Goal: Task Accomplishment & Management: Manage account settings

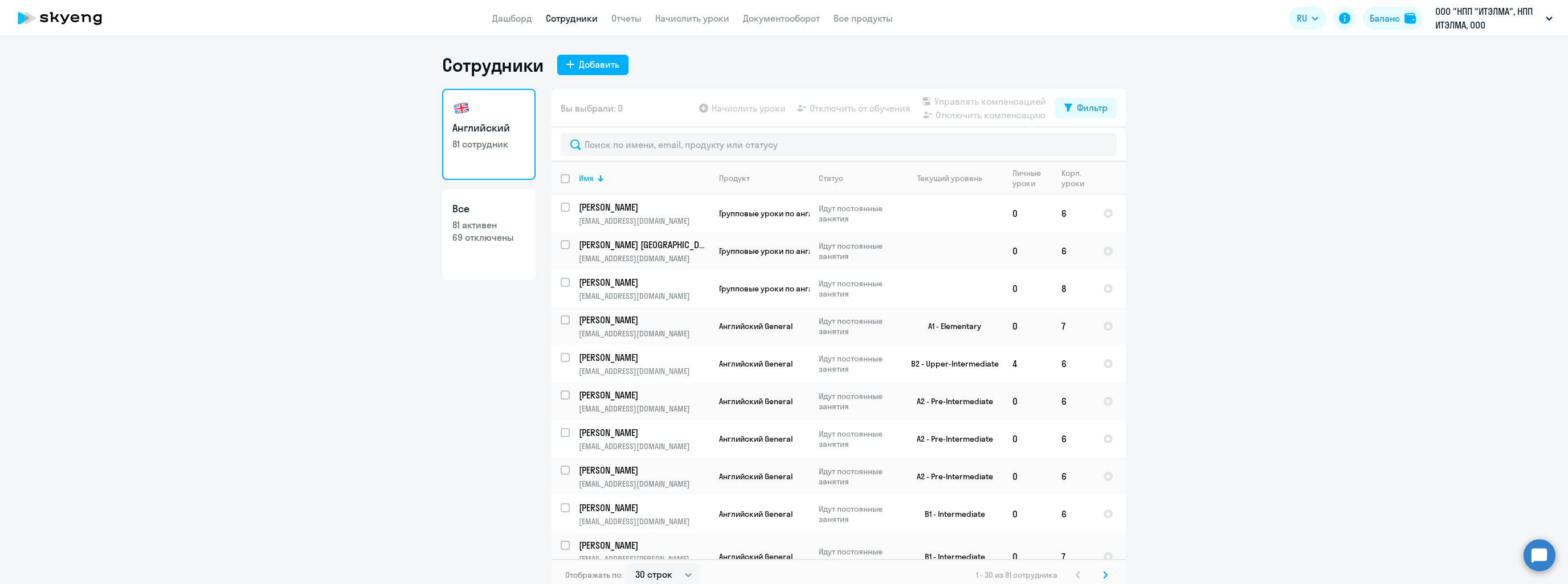
select select "30"
click at [632, 145] on input "text" at bounding box center [838, 145] width 556 height 23
type input "б"
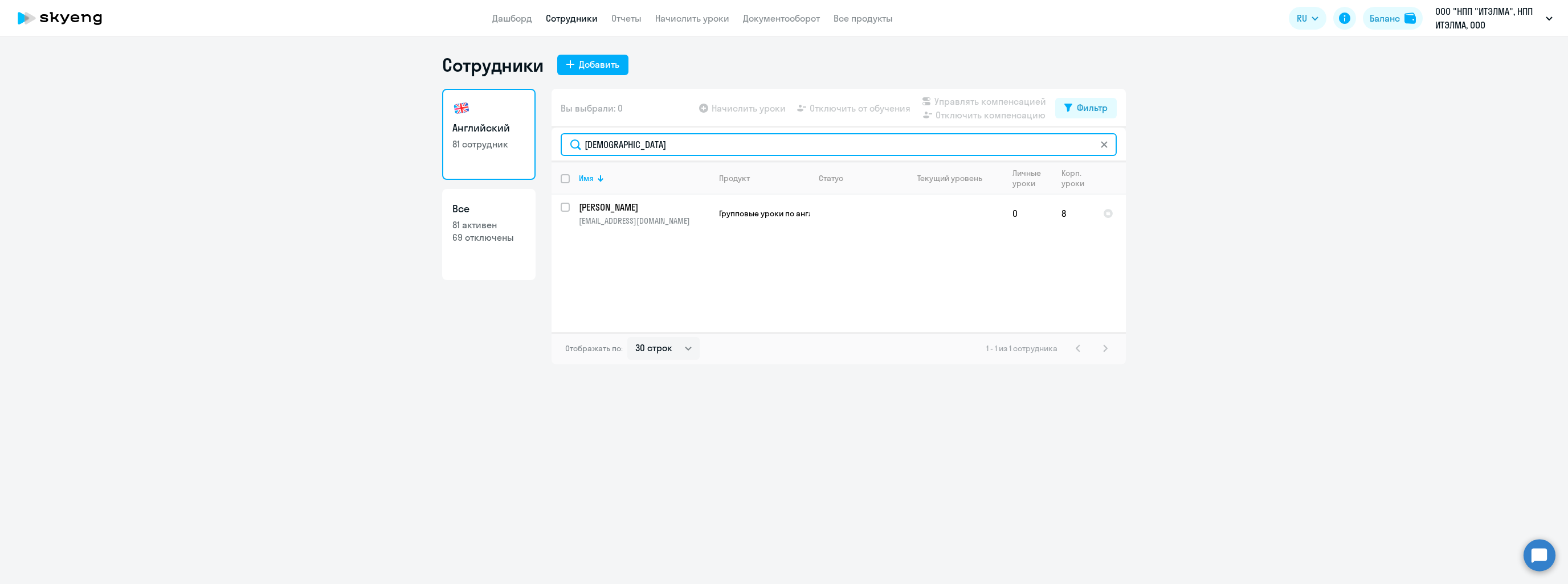
drag, startPoint x: 602, startPoint y: 146, endPoint x: 588, endPoint y: 147, distance: 14.0
click at [588, 147] on input "[DEMOGRAPHIC_DATA]" at bounding box center [838, 145] width 556 height 23
type input "брюшенк"
click at [620, 210] on p "[PERSON_NAME]" at bounding box center [643, 207] width 129 height 12
select select "english"
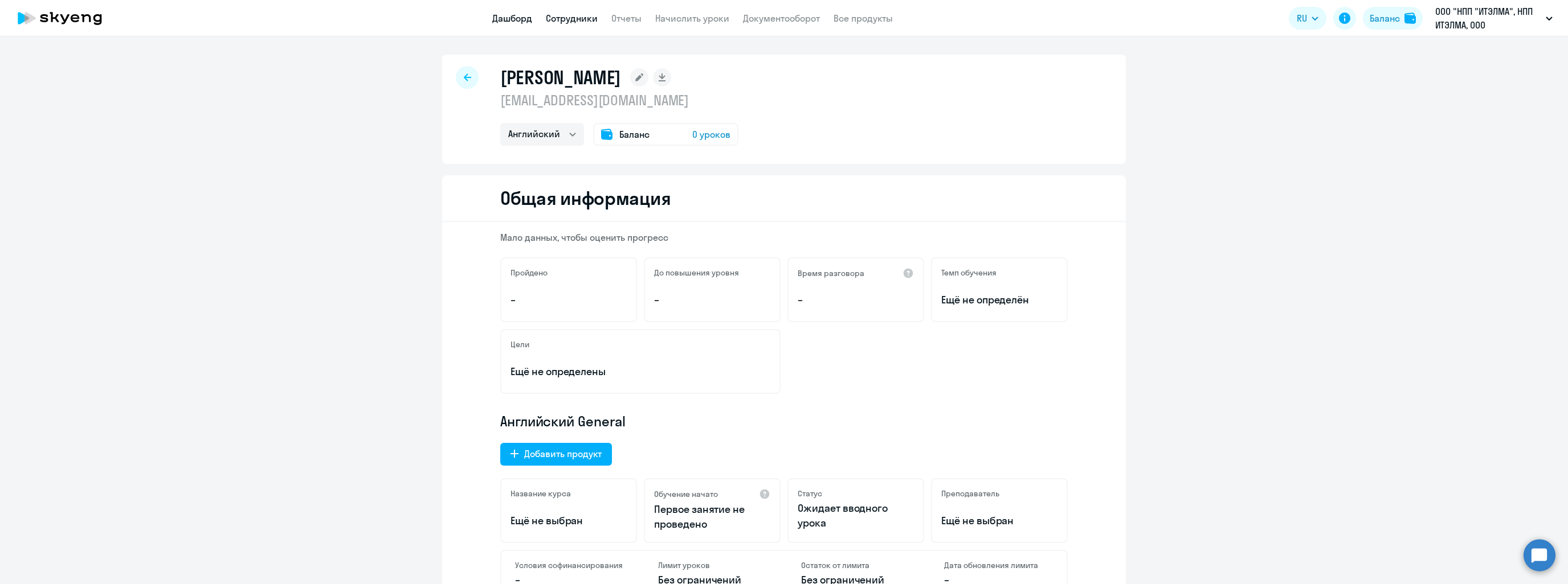
click at [521, 20] on link "Дашборд" at bounding box center [512, 18] width 40 height 11
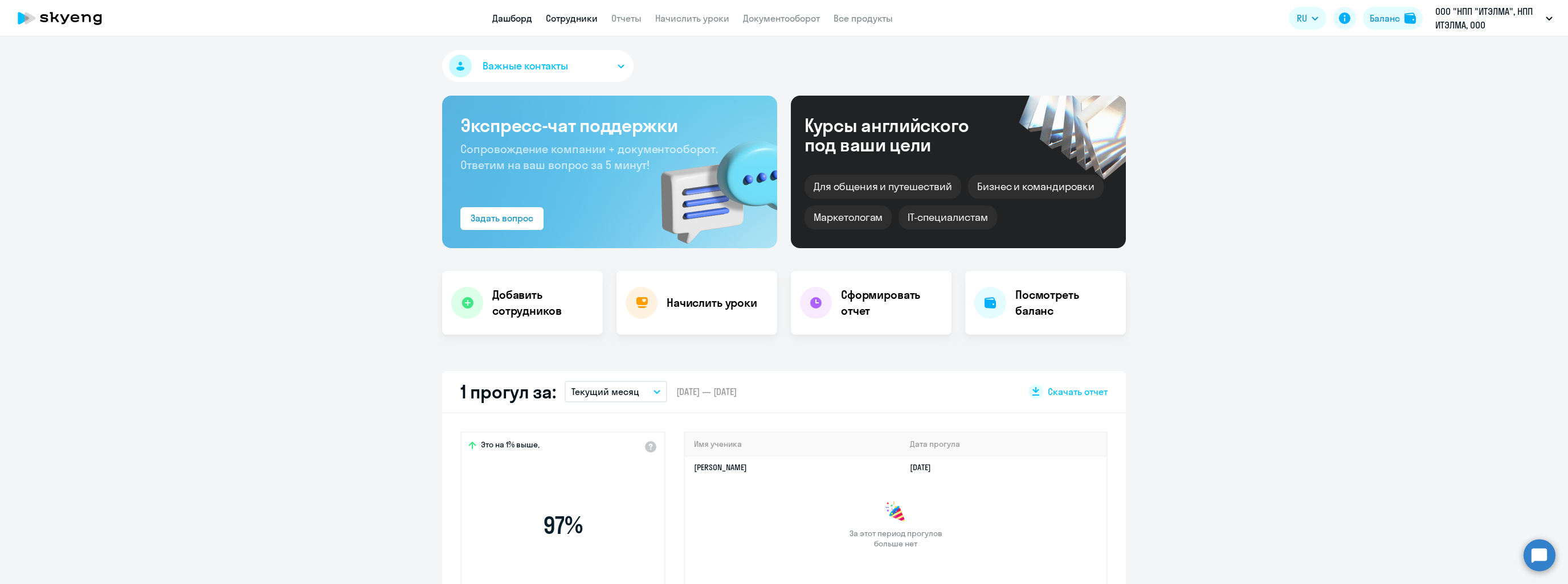
click at [562, 23] on link "Сотрудники" at bounding box center [571, 18] width 52 height 11
select select "30"
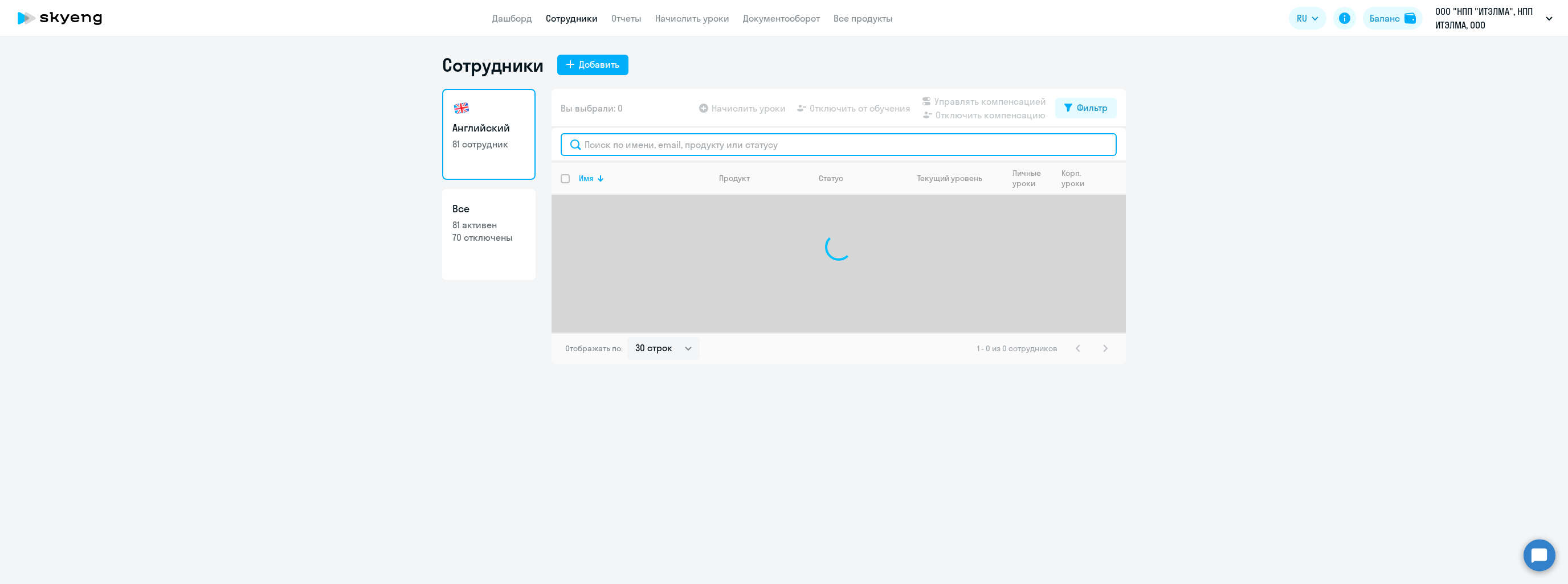
click at [610, 139] on input "text" at bounding box center [838, 145] width 556 height 23
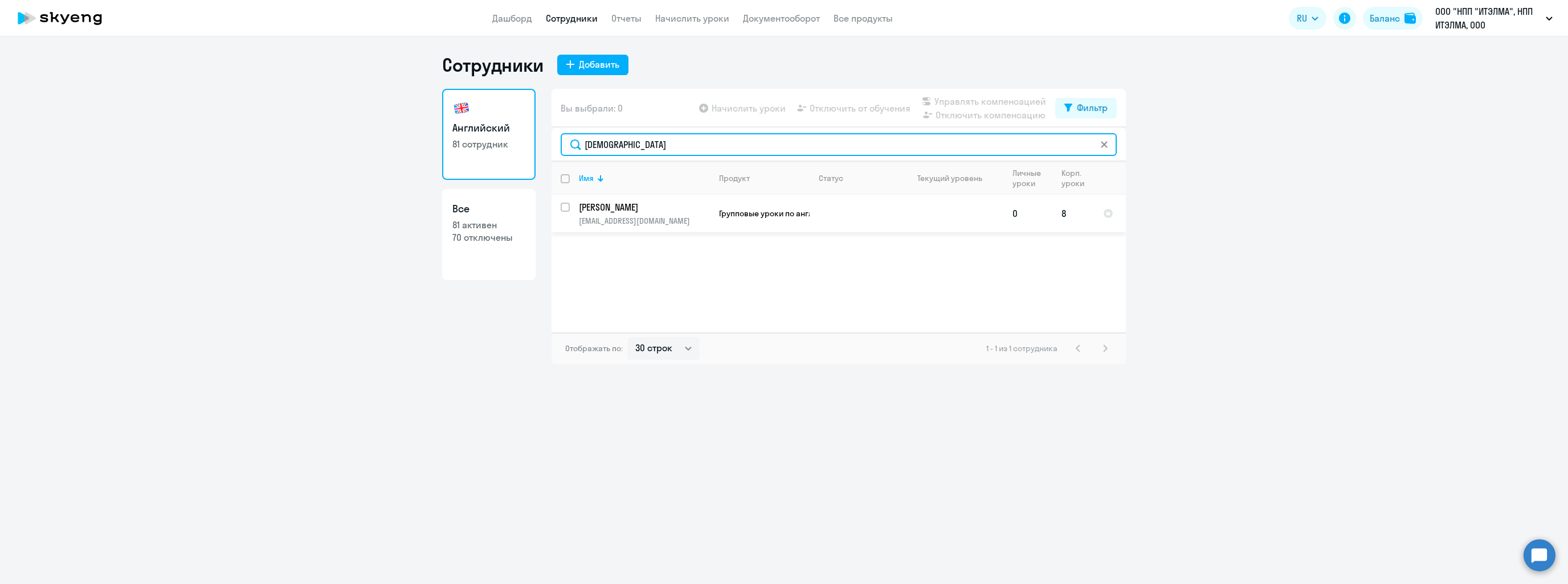
type input "[DEMOGRAPHIC_DATA]"
click at [615, 212] on p "[PERSON_NAME]" at bounding box center [643, 207] width 129 height 12
select select "english"
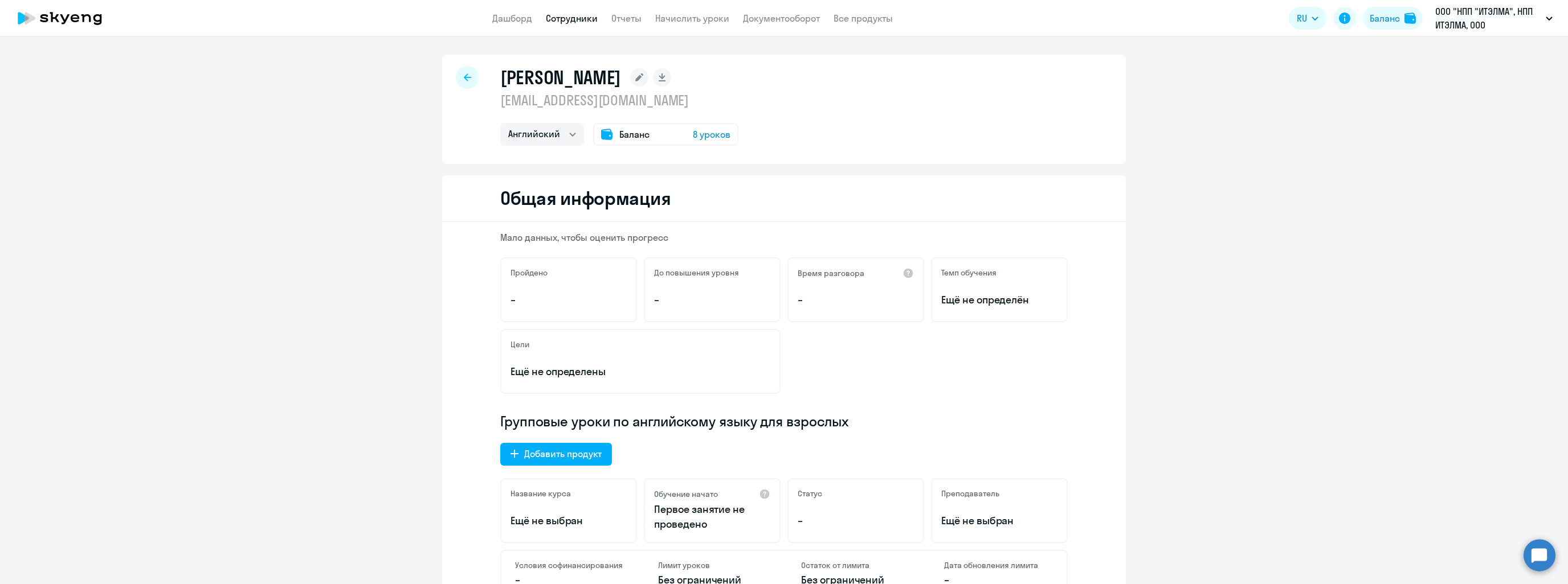
click at [458, 73] on div at bounding box center [467, 77] width 23 height 23
select select "30"
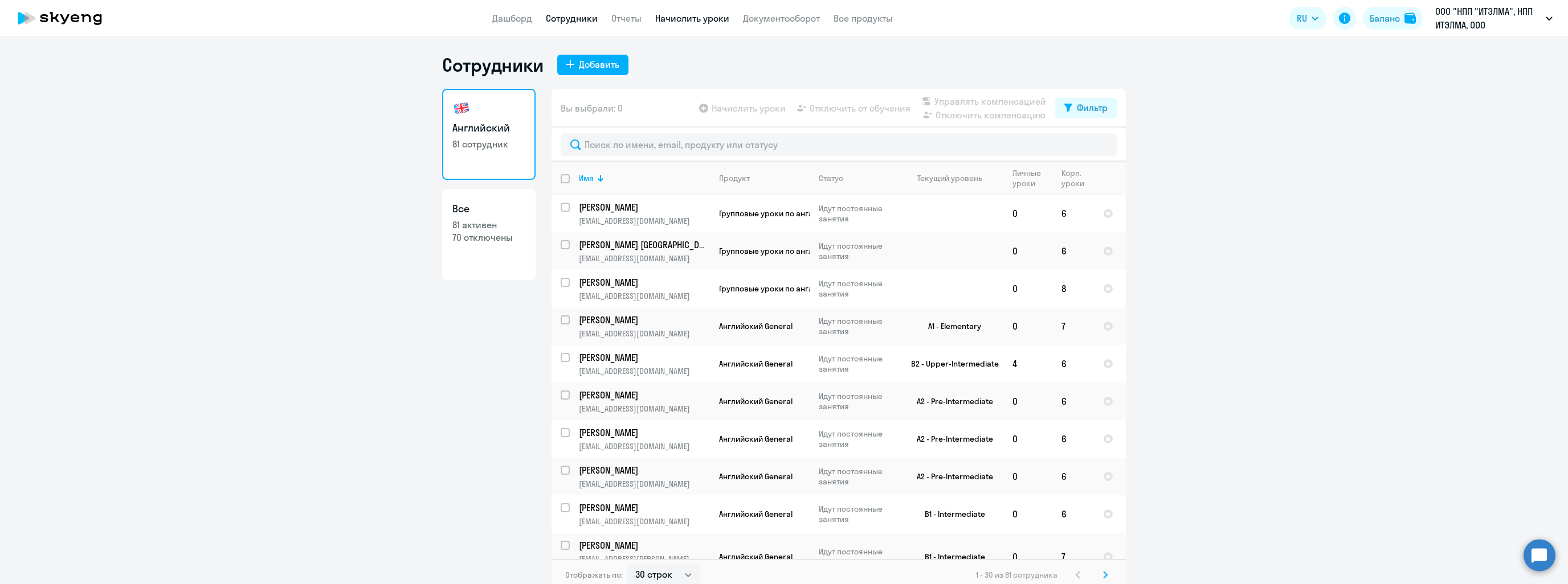
click at [681, 19] on link "Начислить уроки" at bounding box center [692, 18] width 74 height 11
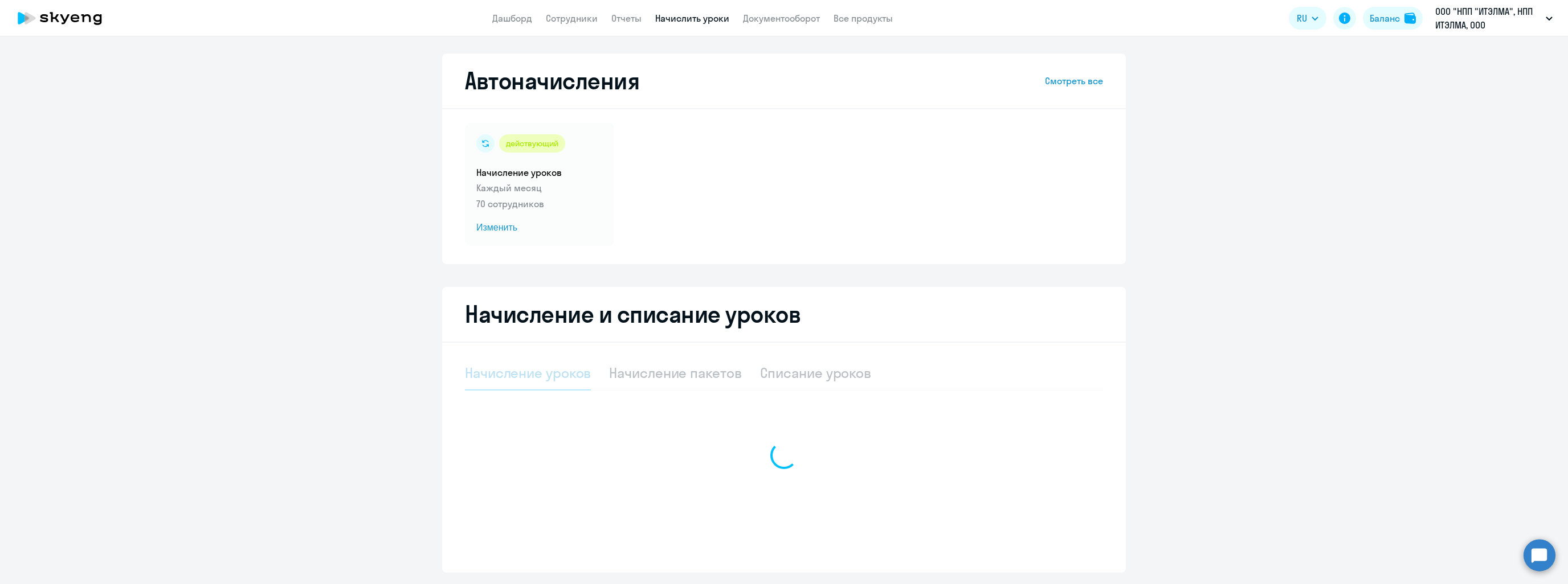
select select "10"
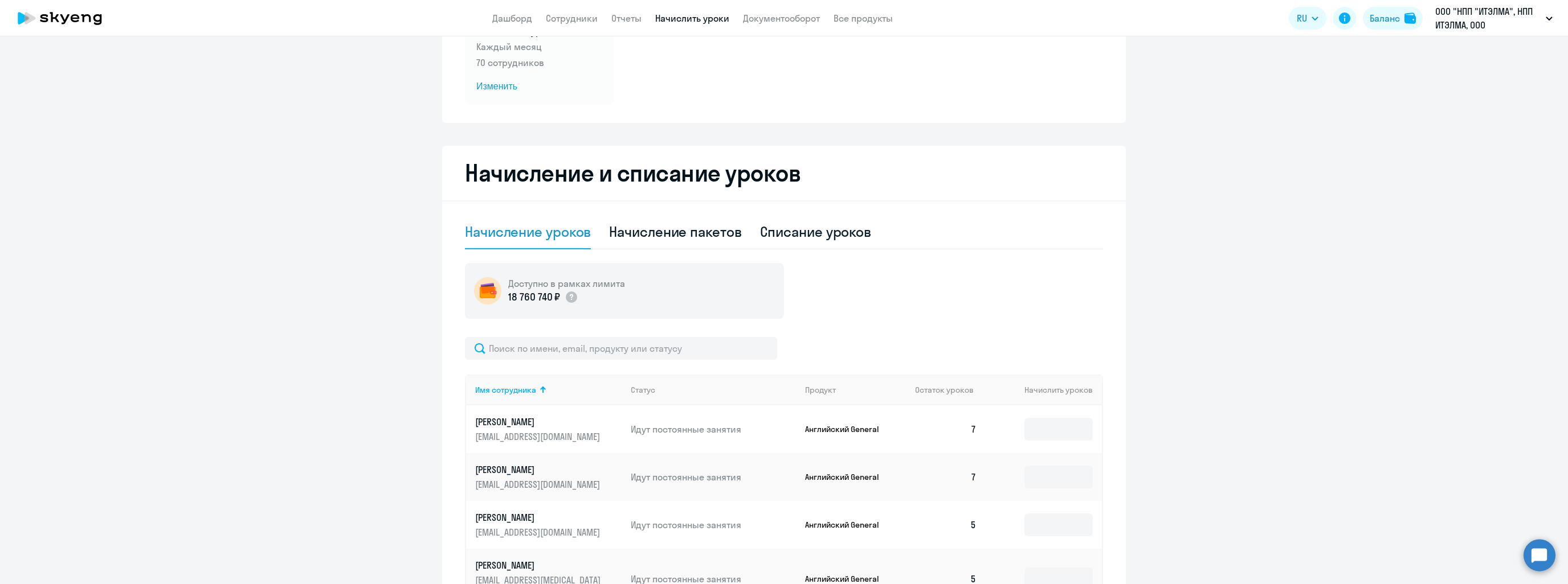
scroll to position [228, 0]
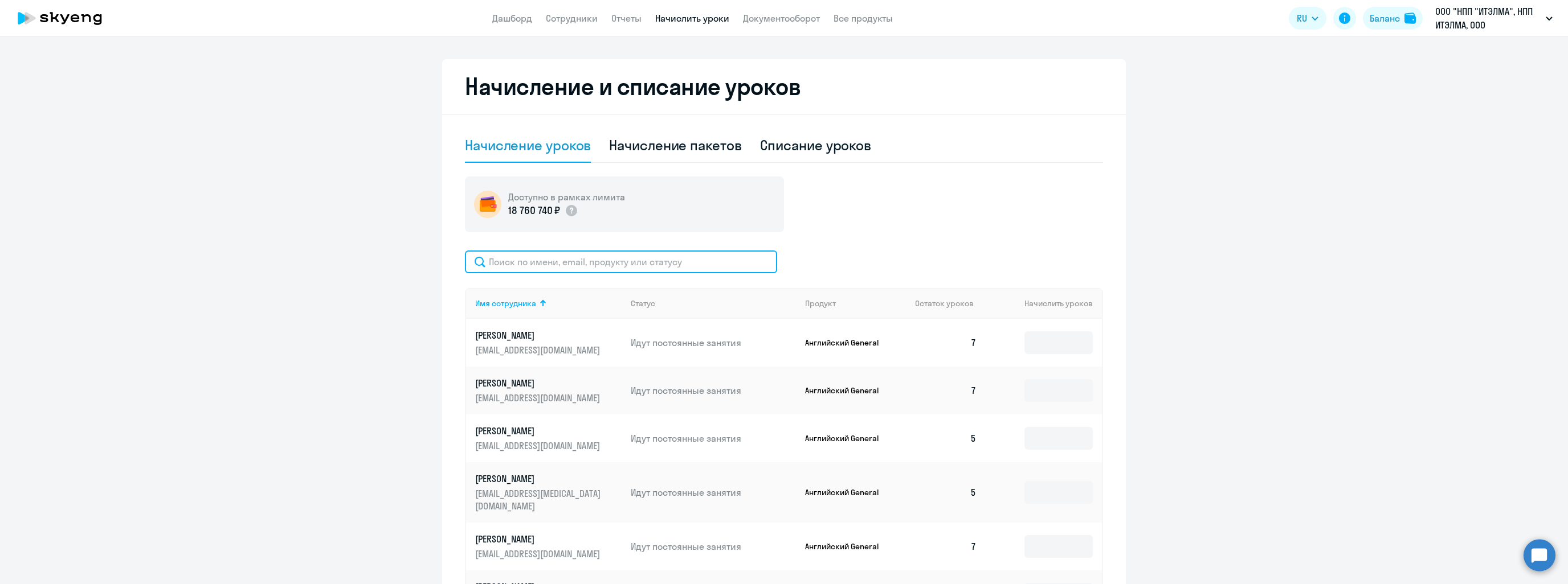
click at [603, 257] on input "text" at bounding box center [621, 262] width 312 height 23
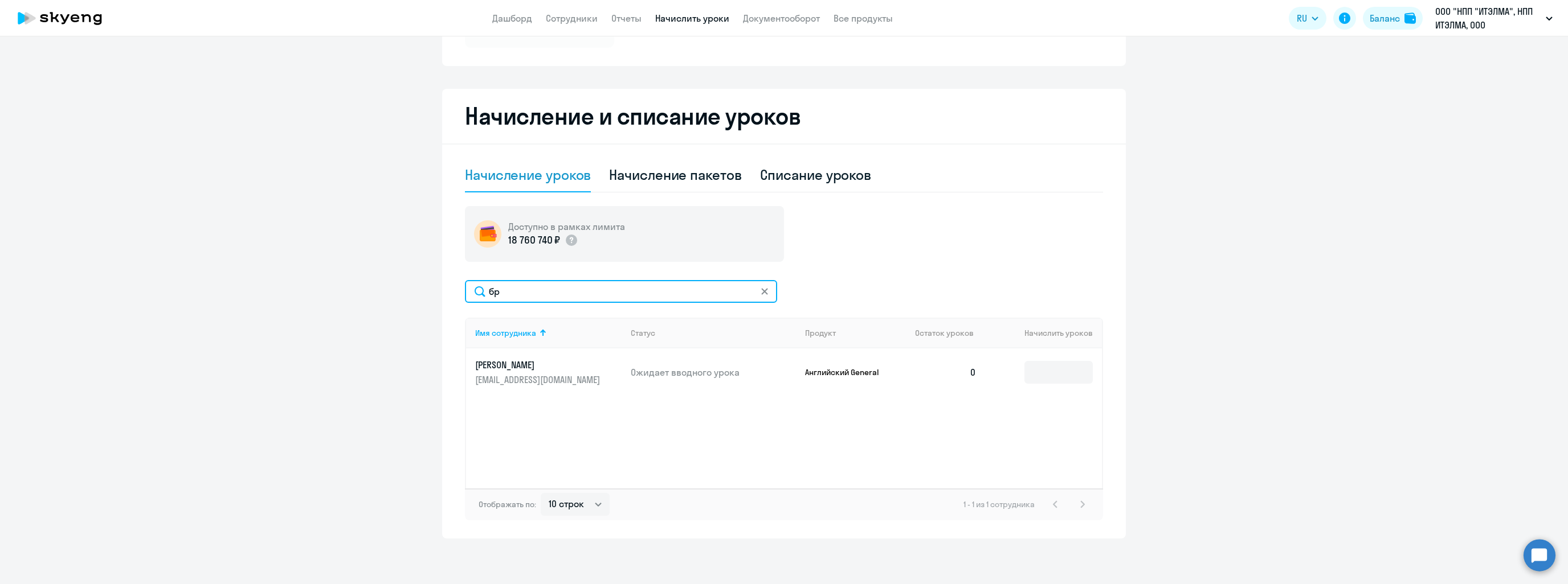
scroll to position [198, 0]
type input "брюшен"
click at [1062, 372] on input at bounding box center [1058, 372] width 68 height 23
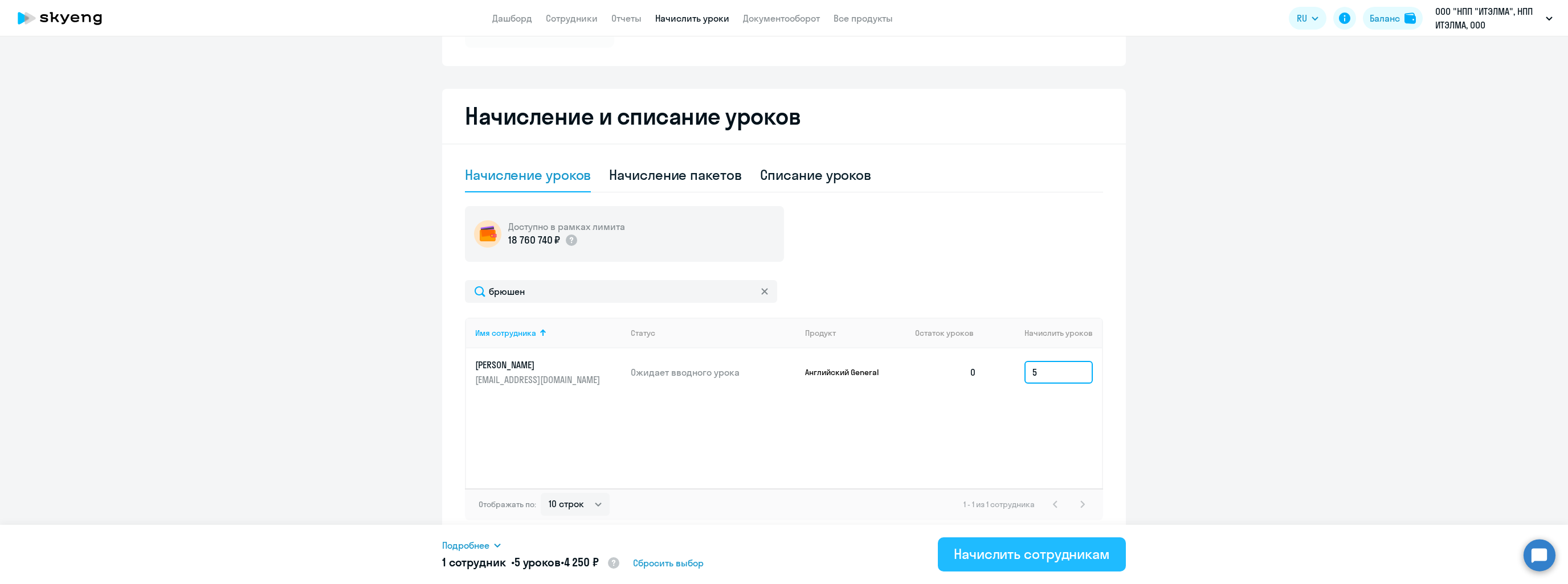
type input "5"
click at [1017, 546] on div "Начислить сотрудникам" at bounding box center [1032, 554] width 156 height 18
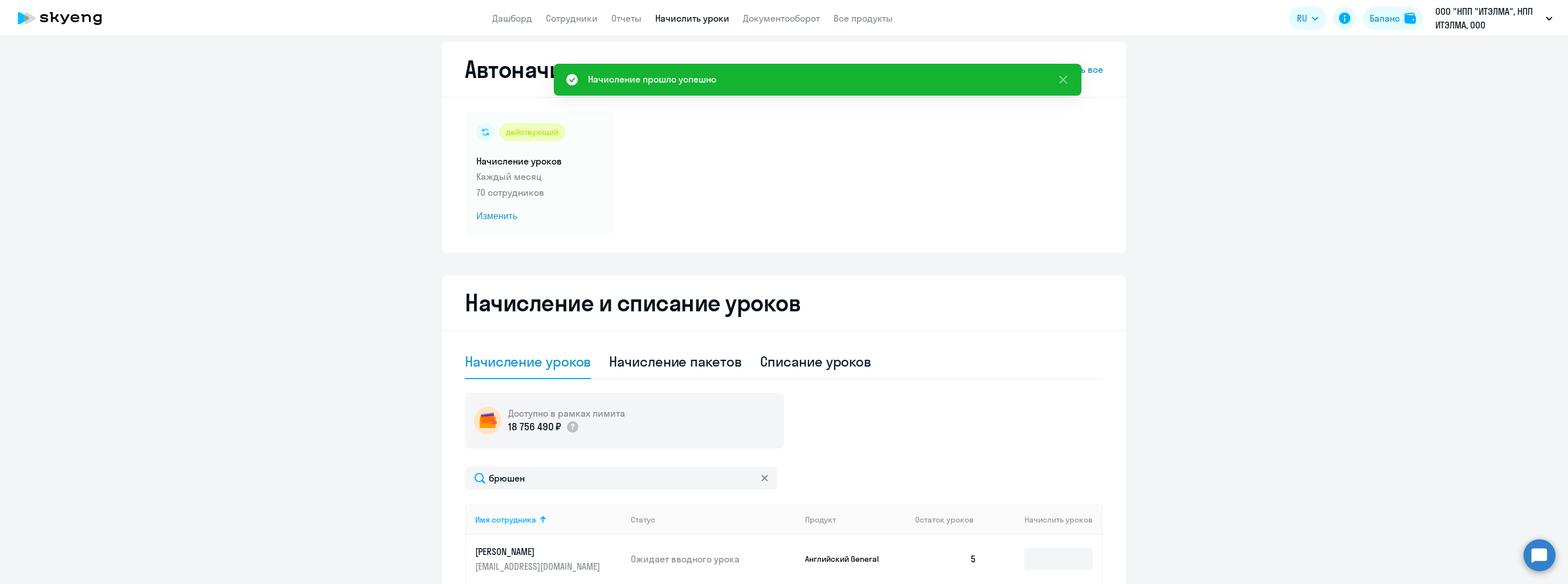
scroll to position [0, 0]
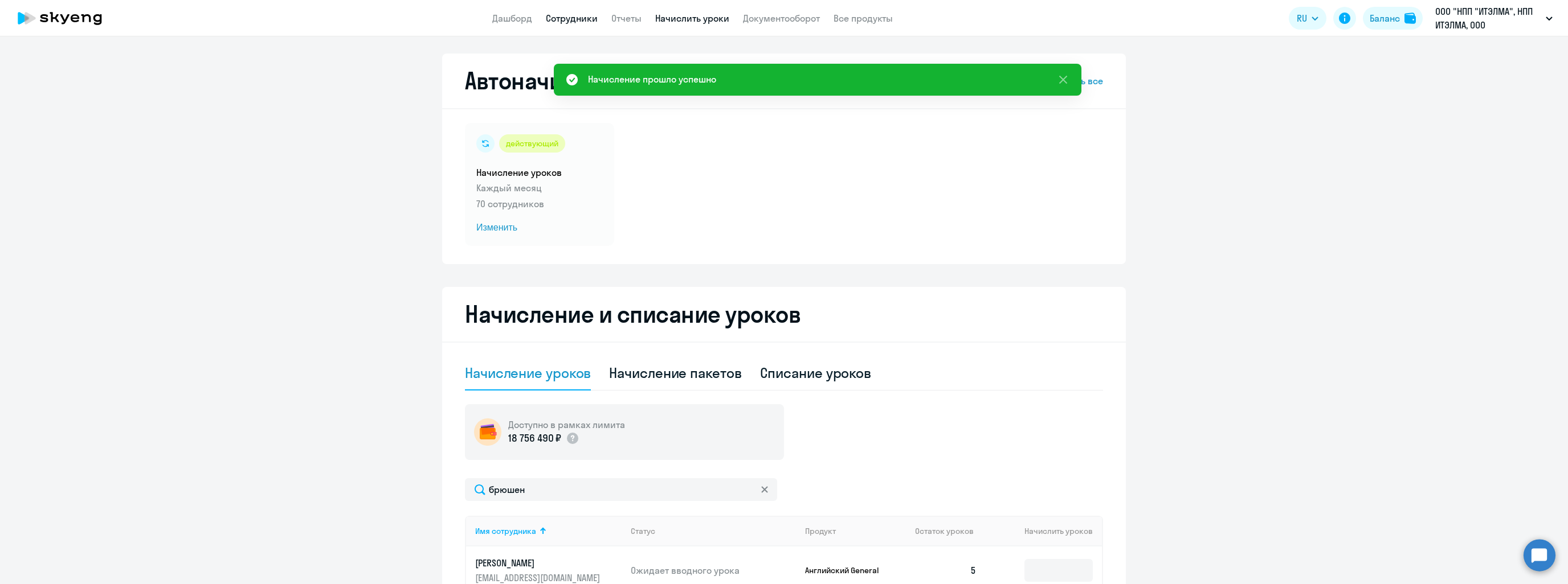
click at [572, 18] on link "Сотрудники" at bounding box center [571, 18] width 52 height 11
select select "30"
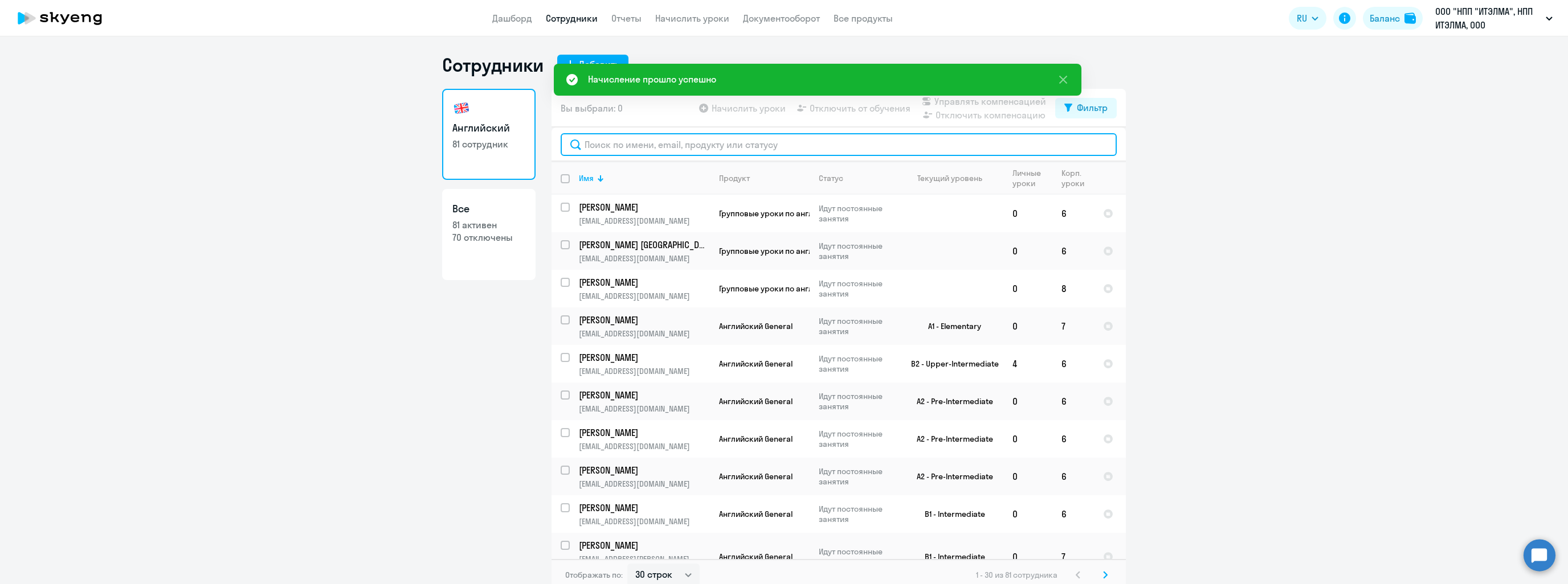
click at [699, 150] on input "text" at bounding box center [838, 145] width 556 height 23
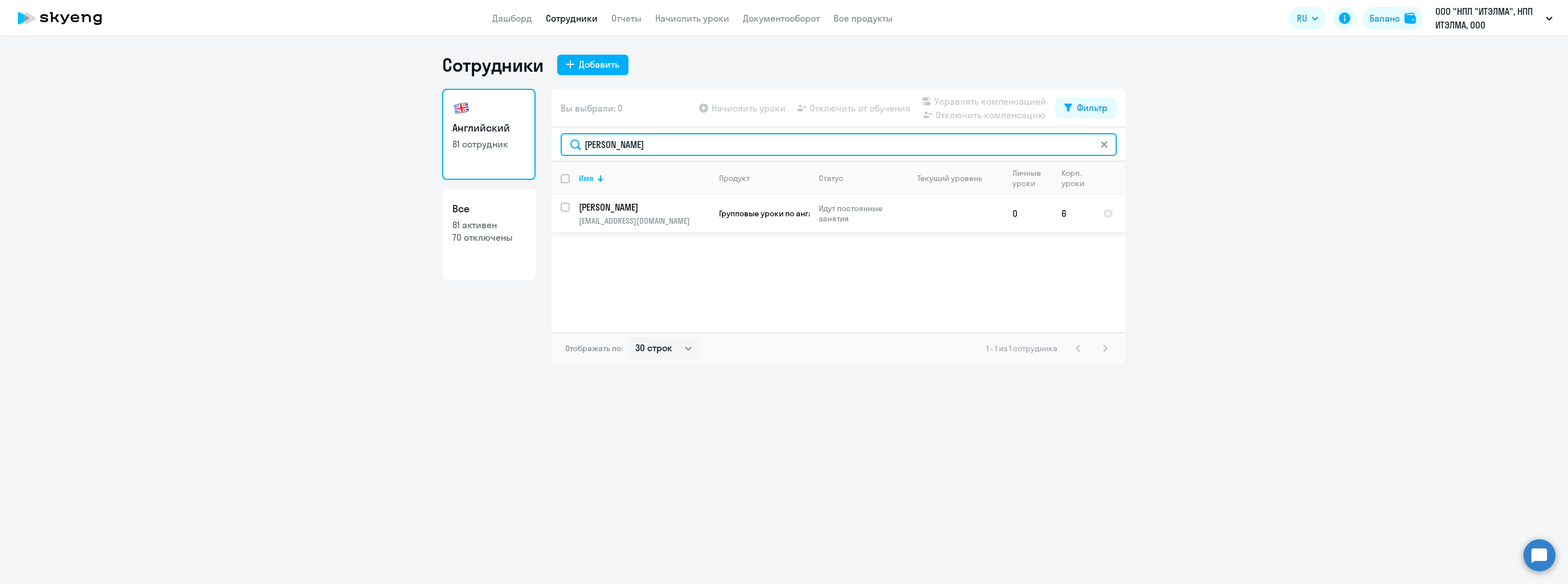
type input "[PERSON_NAME]"
click at [652, 210] on p "[PERSON_NAME]" at bounding box center [643, 207] width 129 height 12
select select "english"
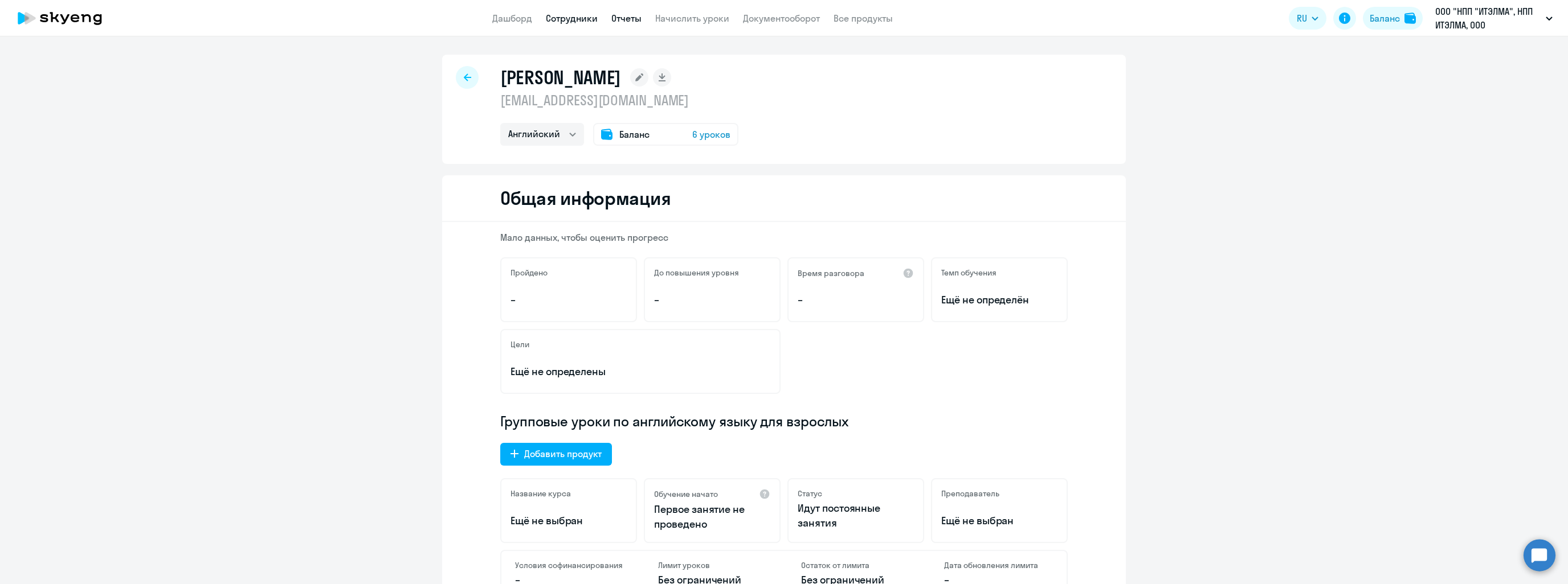
click at [620, 16] on link "Отчеты" at bounding box center [626, 18] width 30 height 11
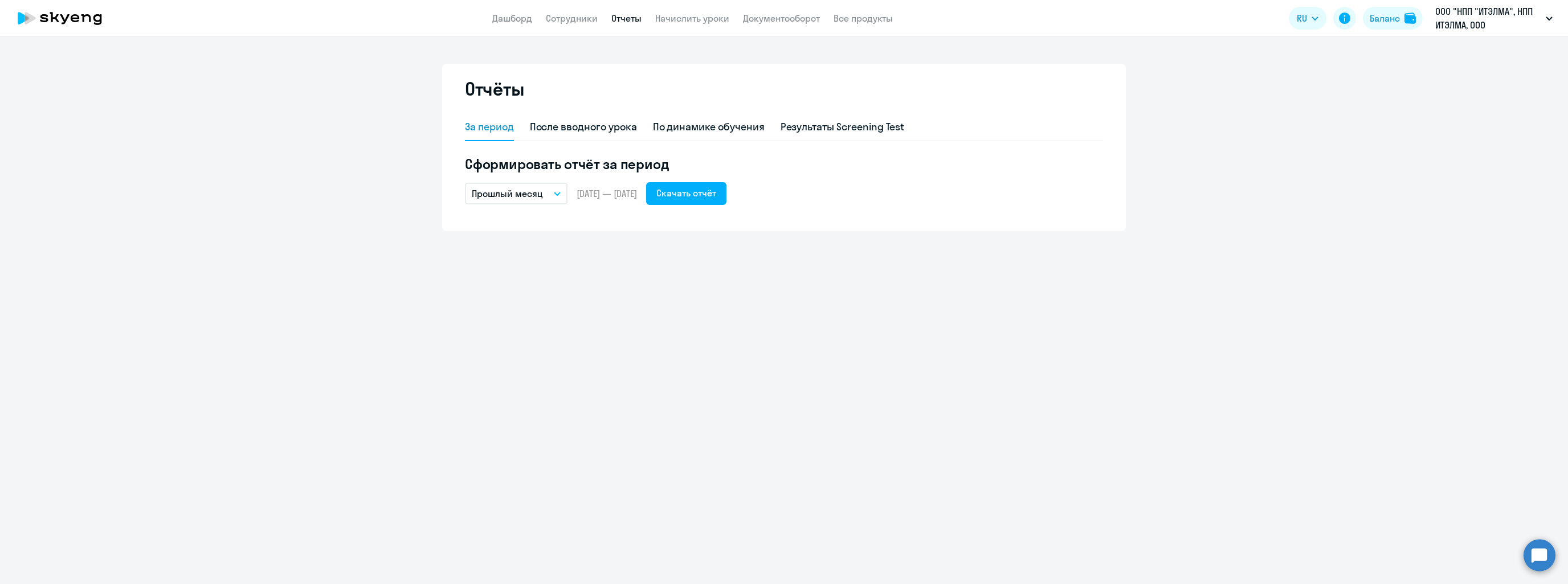
click at [550, 191] on button "Прошлый месяц" at bounding box center [516, 193] width 103 height 22
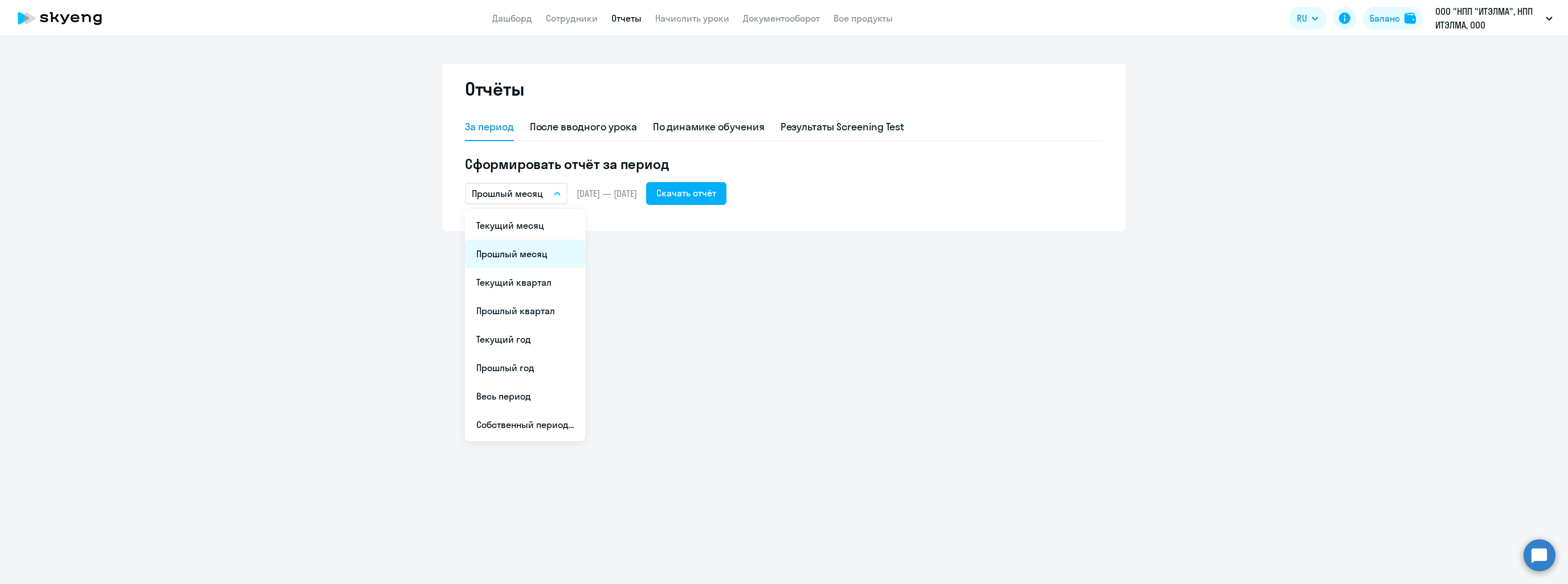
click at [532, 250] on li "Прошлый месяц" at bounding box center [525, 253] width 121 height 28
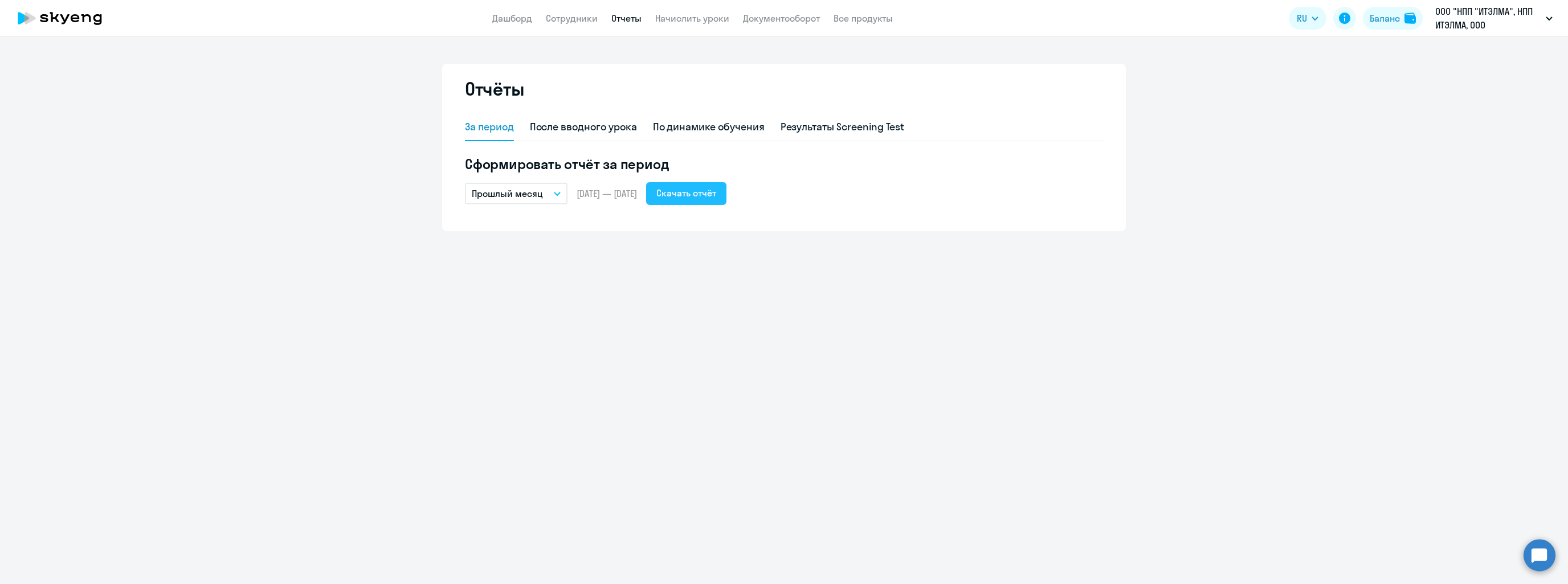
click at [702, 187] on div "Скачать отчёт" at bounding box center [686, 192] width 60 height 14
click at [512, 16] on link "Дашборд" at bounding box center [512, 18] width 40 height 11
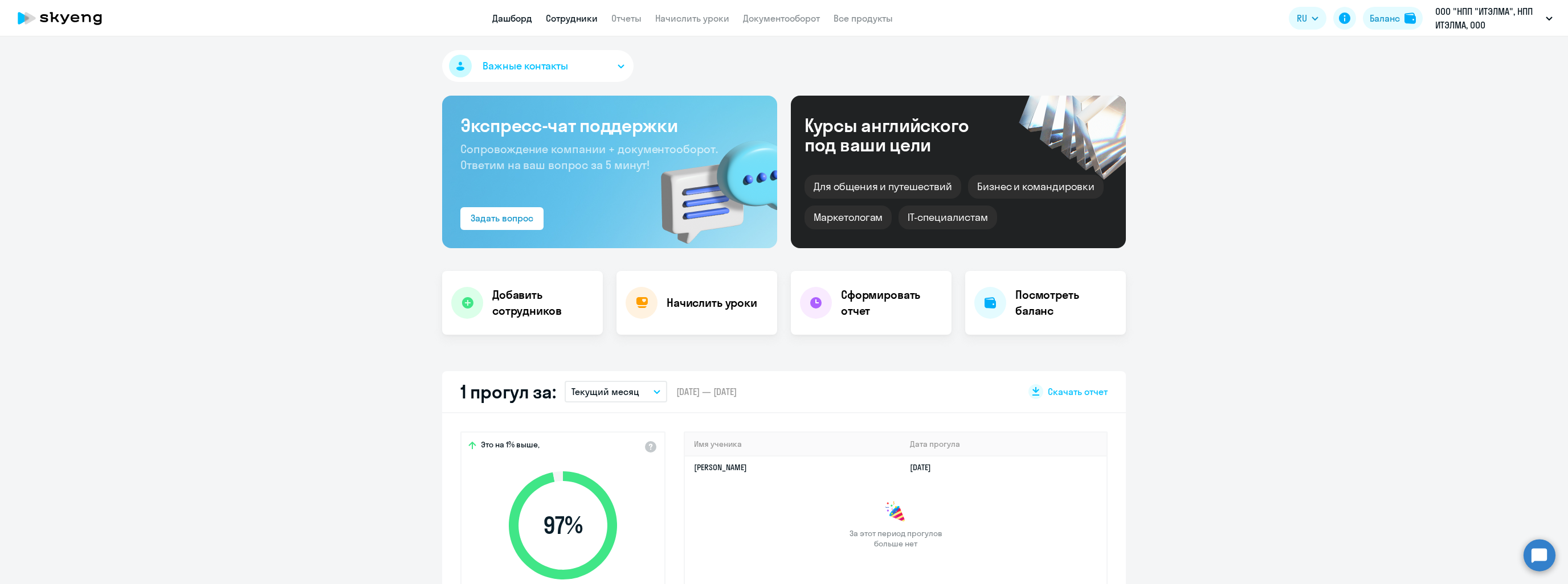
click at [584, 22] on link "Сотрудники" at bounding box center [571, 18] width 52 height 11
select select "30"
